Goal: Find specific page/section: Find specific page/section

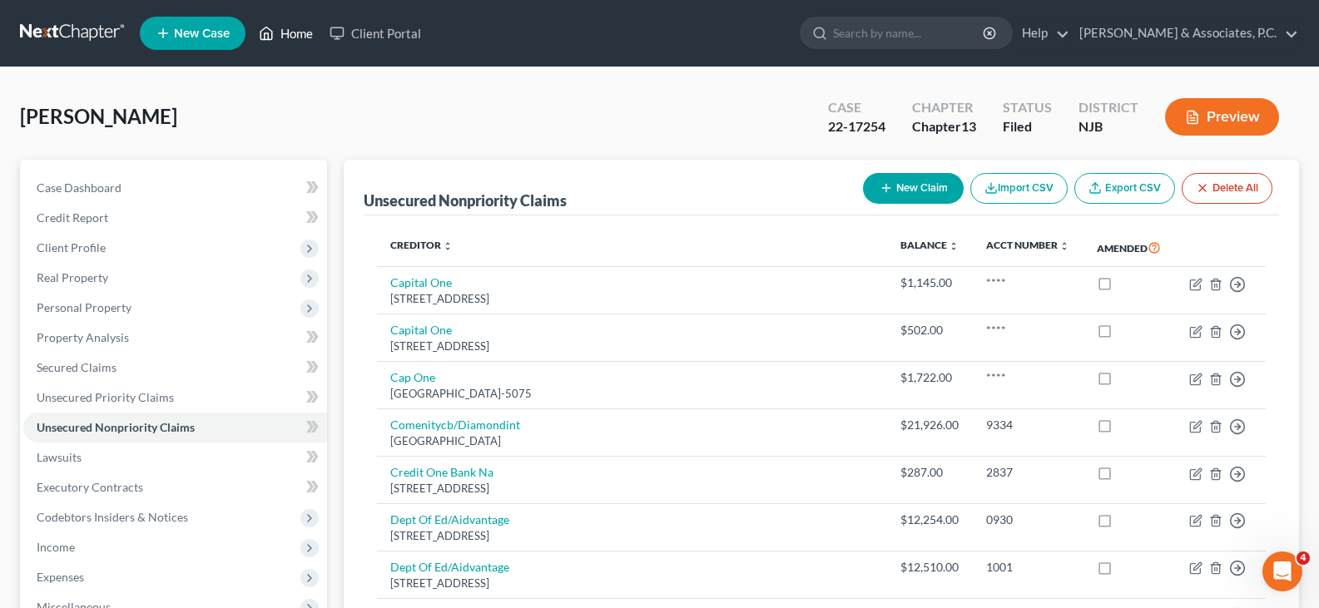
click at [298, 39] on link "Home" at bounding box center [285, 33] width 71 height 30
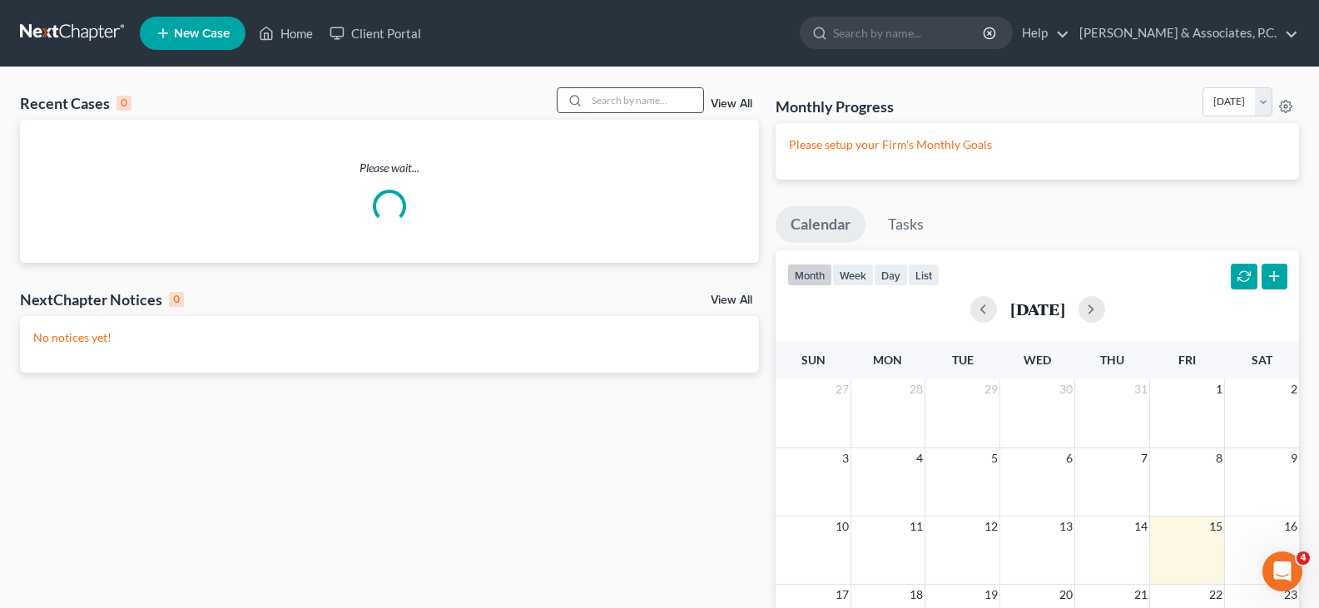
click at [662, 97] on input "search" at bounding box center [645, 100] width 116 height 24
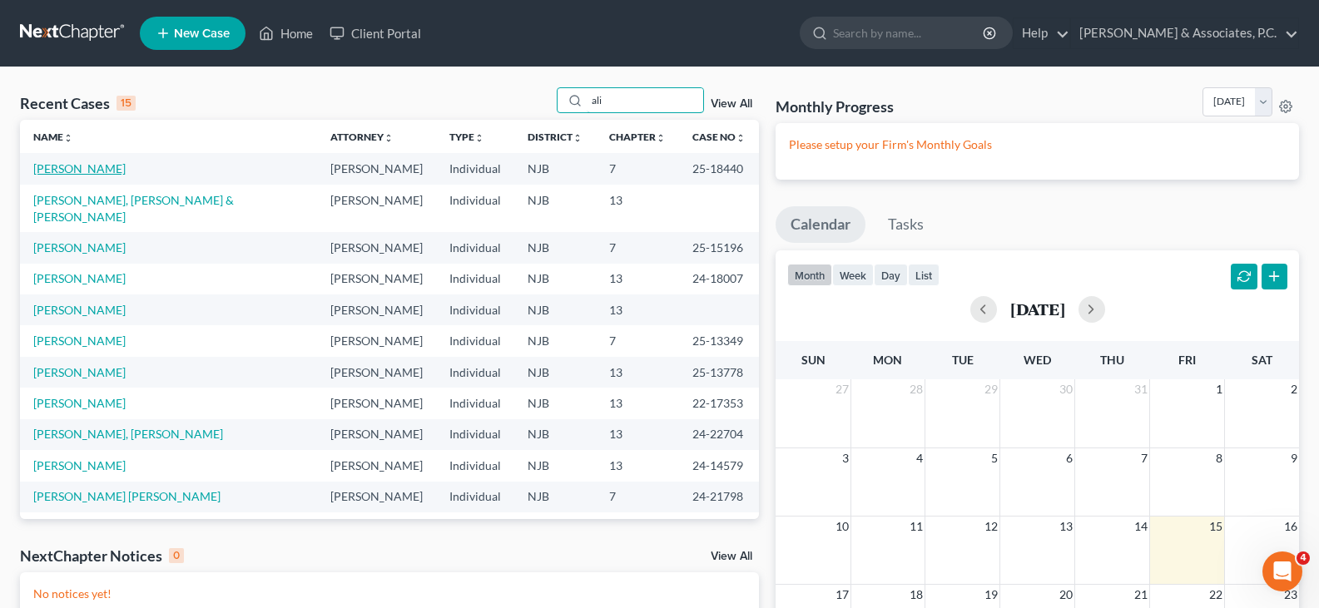
type input "ali"
click at [117, 166] on link "[PERSON_NAME]" at bounding box center [79, 168] width 92 height 14
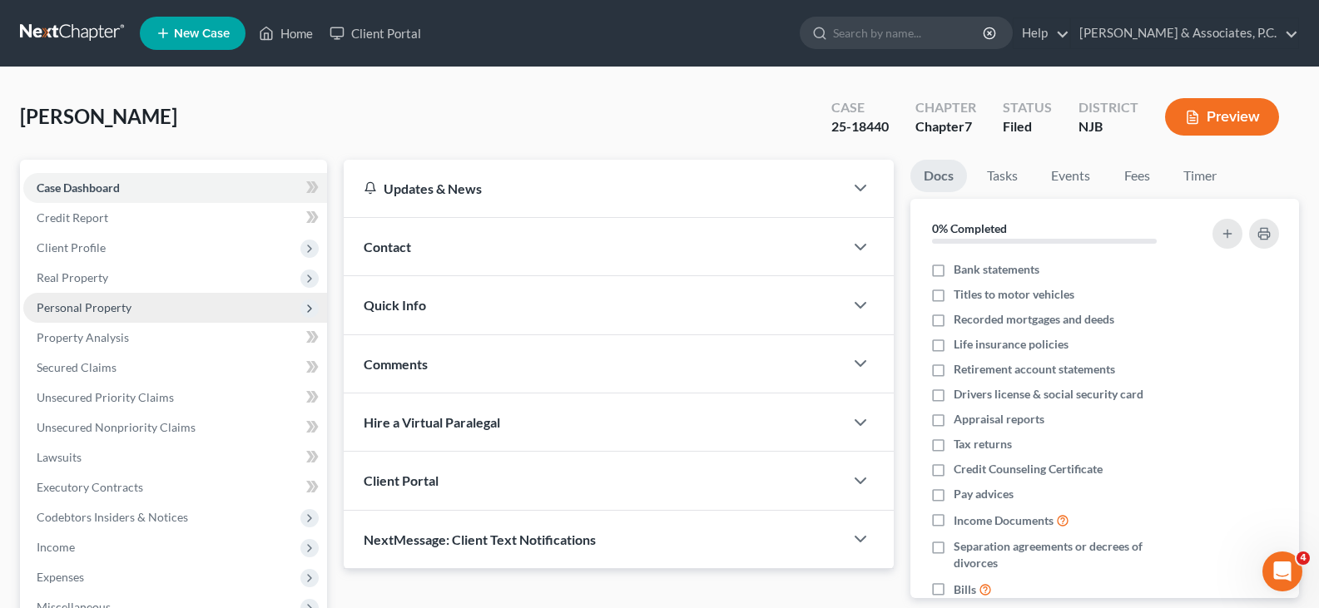
click at [92, 309] on span "Personal Property" at bounding box center [84, 307] width 95 height 14
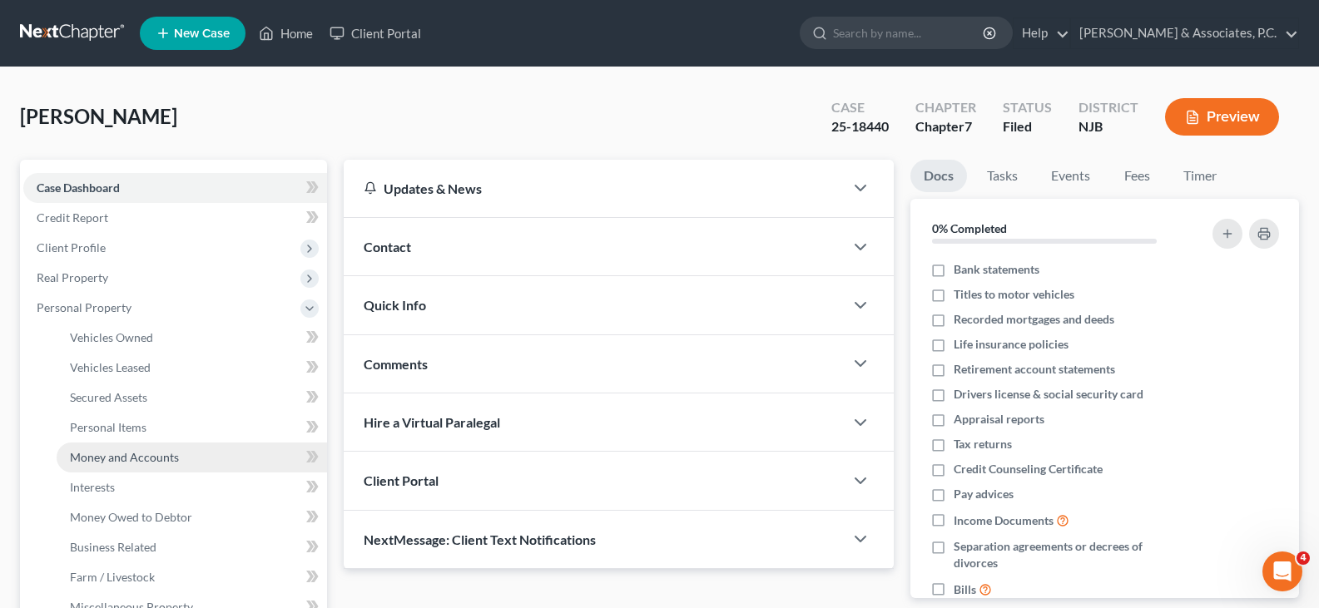
click at [116, 459] on span "Money and Accounts" at bounding box center [124, 457] width 109 height 14
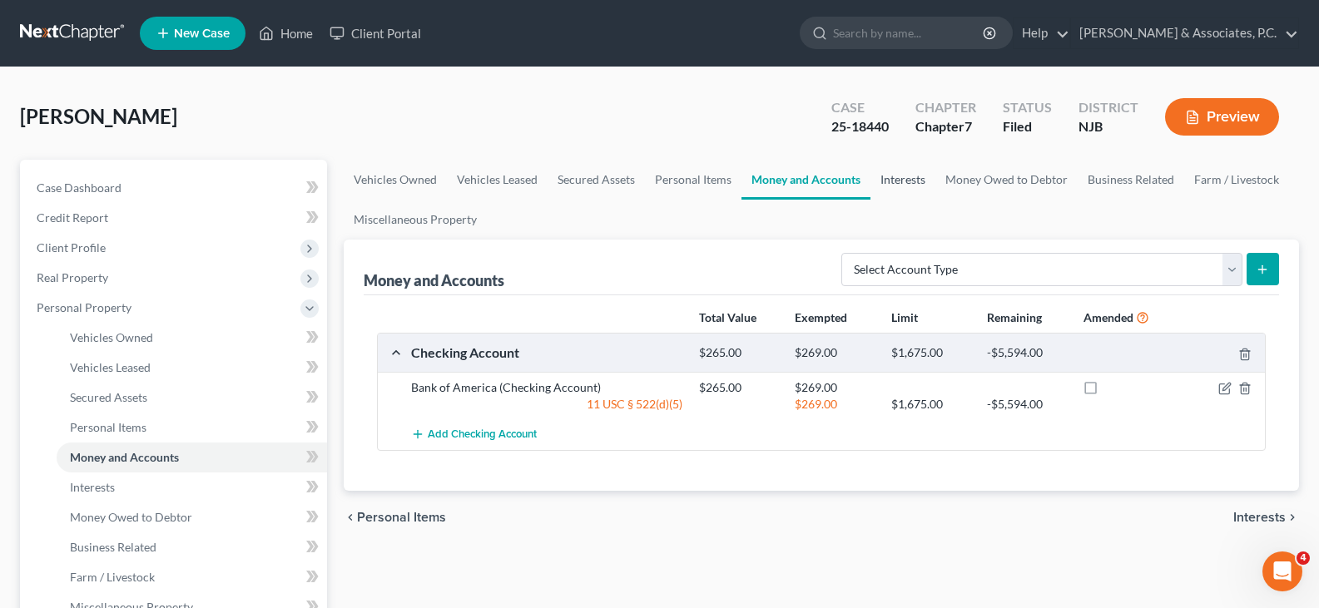
click at [895, 183] on link "Interests" at bounding box center [902, 180] width 65 height 40
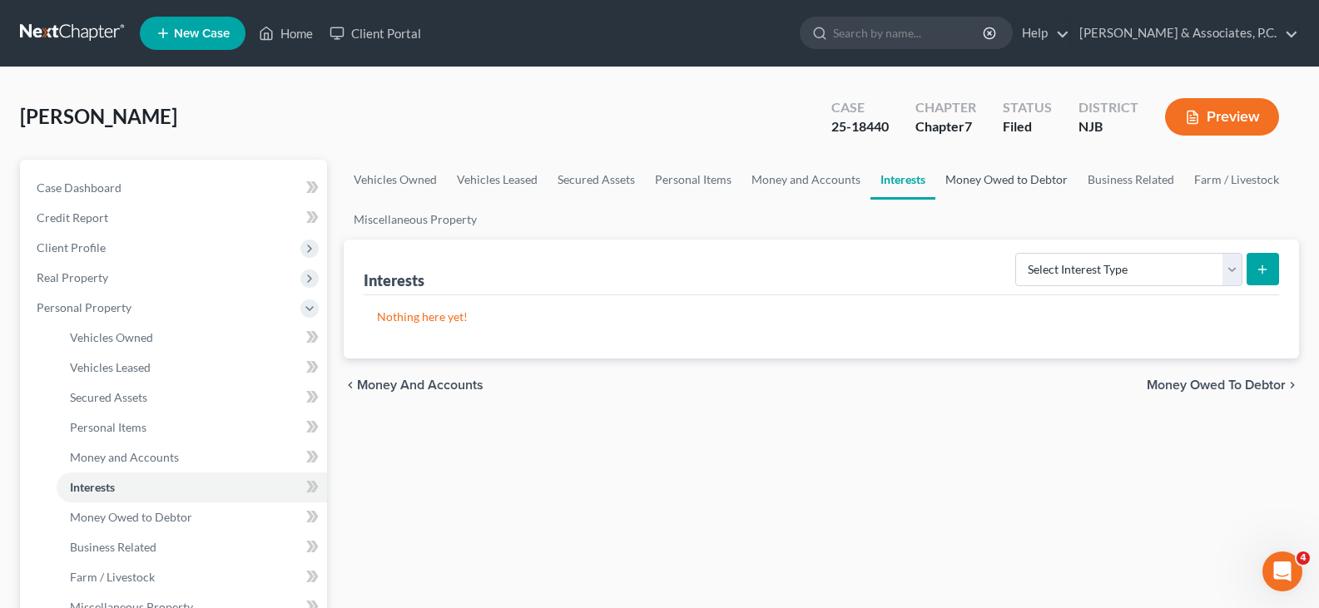
click at [983, 179] on link "Money Owed to Debtor" at bounding box center [1006, 180] width 142 height 40
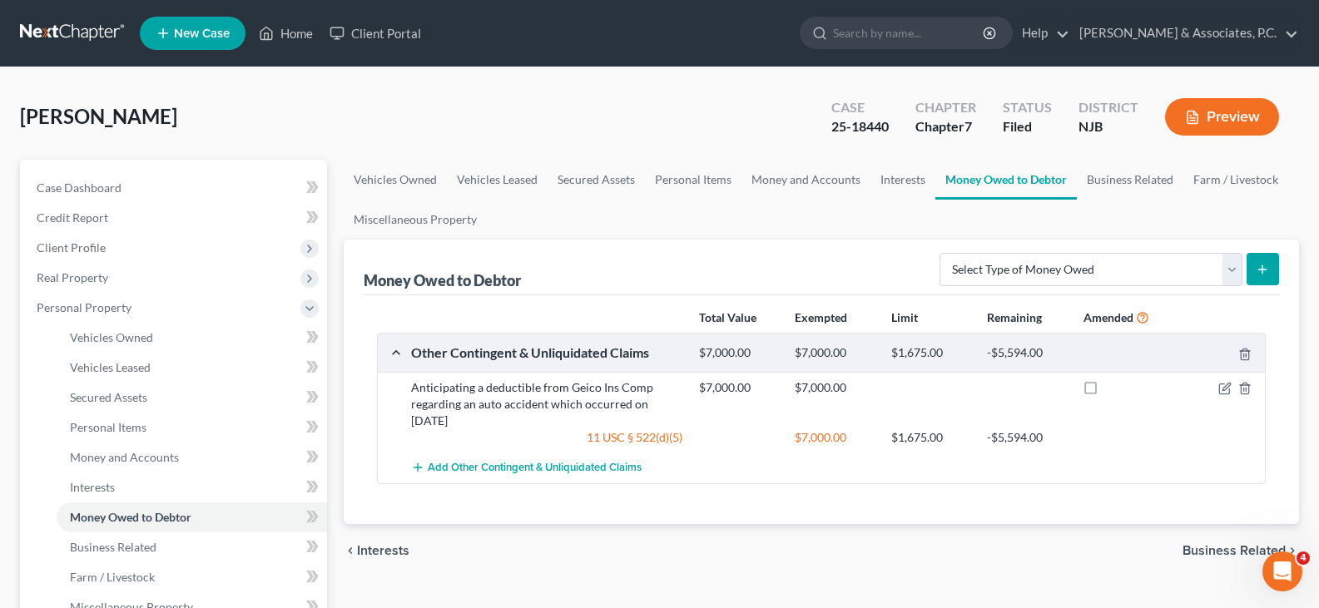
click at [638, 111] on div "[PERSON_NAME] Upgraded Case 25-18440 Chapter Chapter 7 Status [GEOGRAPHIC_DATA]…" at bounding box center [659, 123] width 1279 height 72
